Goal: Information Seeking & Learning: Check status

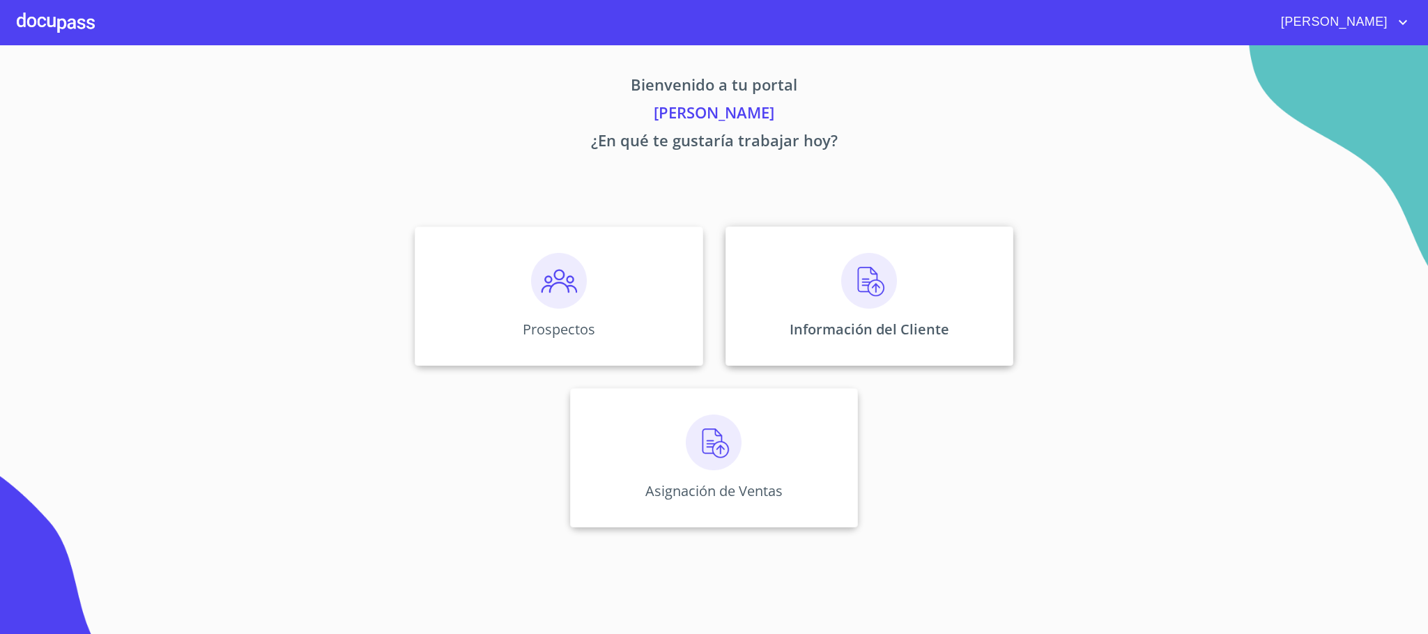
click at [817, 327] on p "Información del Cliente" at bounding box center [869, 329] width 160 height 19
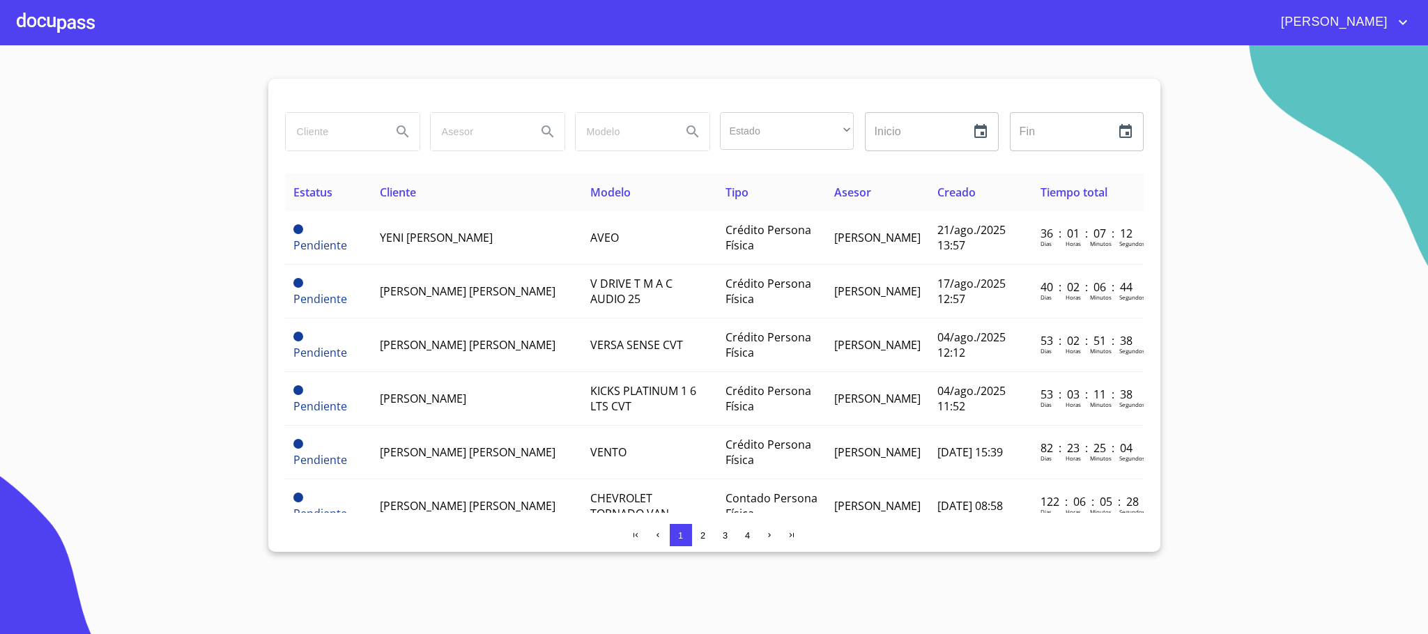
click at [343, 142] on input "search" at bounding box center [333, 132] width 95 height 38
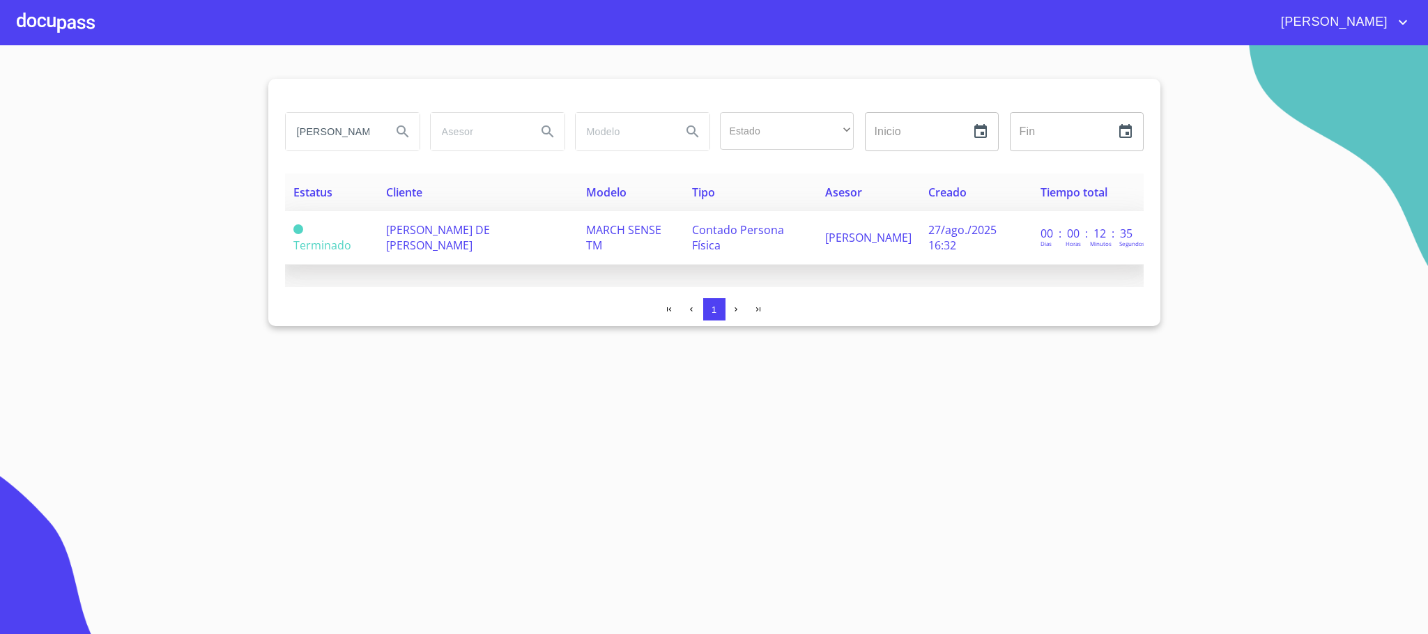
type input "[PERSON_NAME] DE"
click at [481, 261] on td "[PERSON_NAME] DE [PERSON_NAME]" at bounding box center [478, 238] width 200 height 54
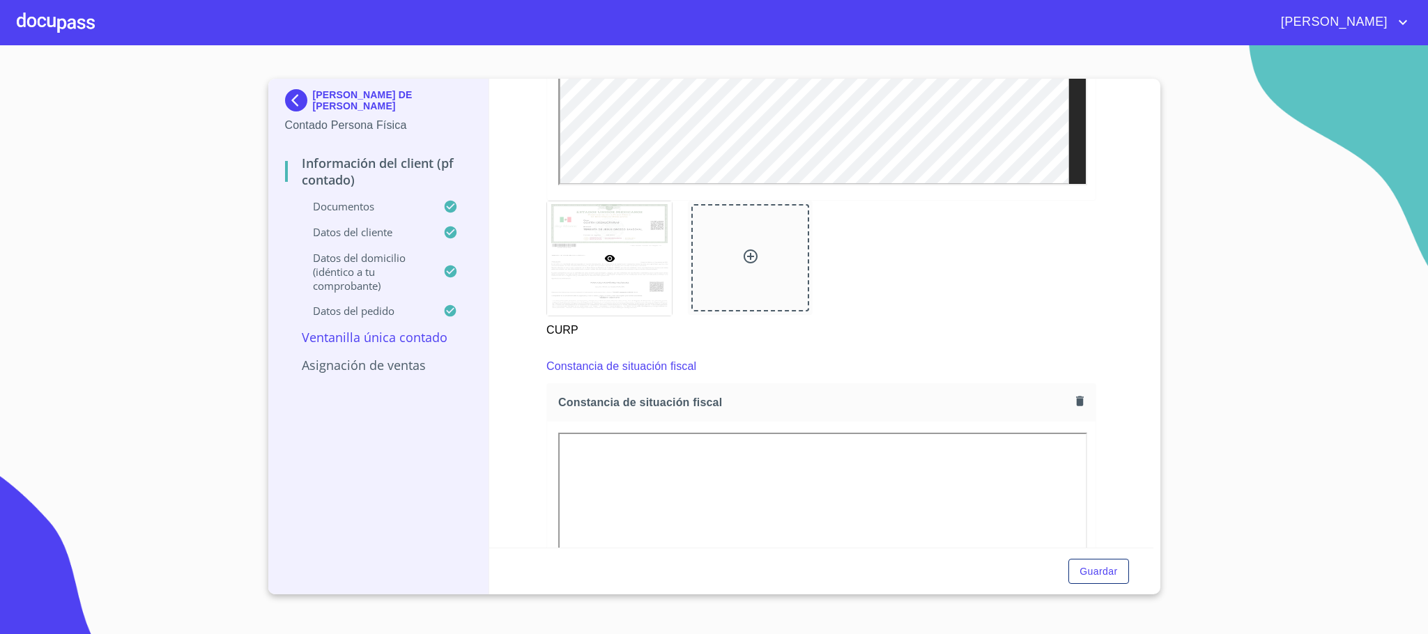
scroll to position [1881, 0]
